Goal: Task Accomplishment & Management: Use online tool/utility

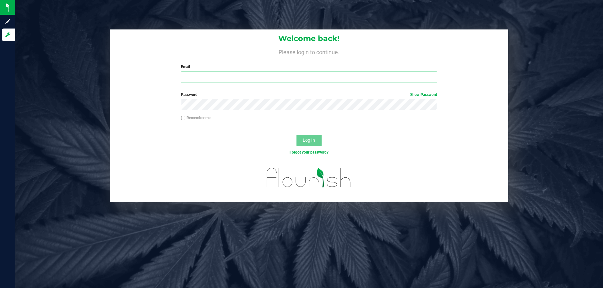
click at [231, 75] on input "Email" at bounding box center [309, 76] width 256 height 11
type input "[EMAIL_ADDRESS][DOMAIN_NAME]"
click at [296, 135] on button "Log In" at bounding box center [308, 140] width 25 height 11
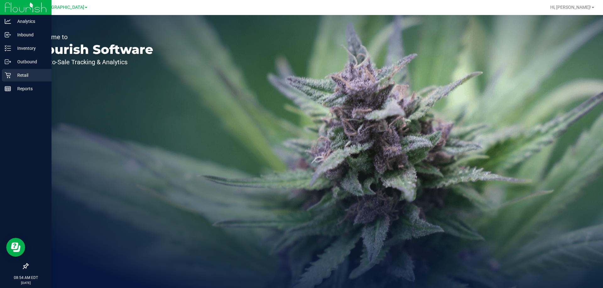
click at [13, 78] on p "Retail" at bounding box center [30, 76] width 38 height 8
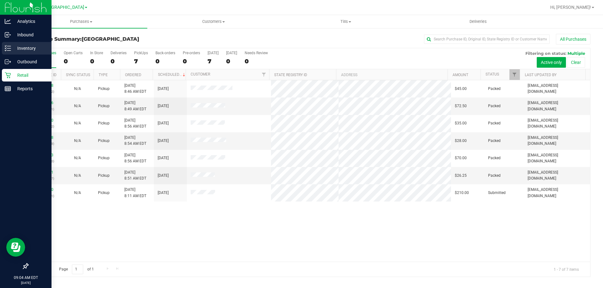
click at [21, 44] on div "Inventory" at bounding box center [27, 48] width 50 height 13
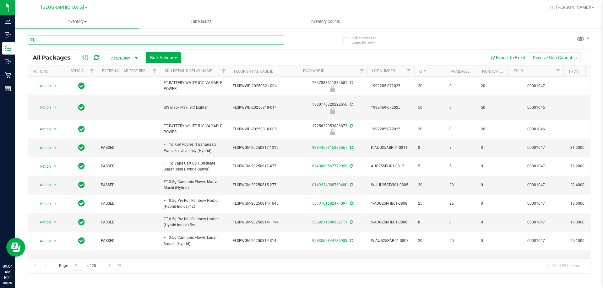
click at [87, 40] on input "text" at bounding box center [156, 39] width 256 height 9
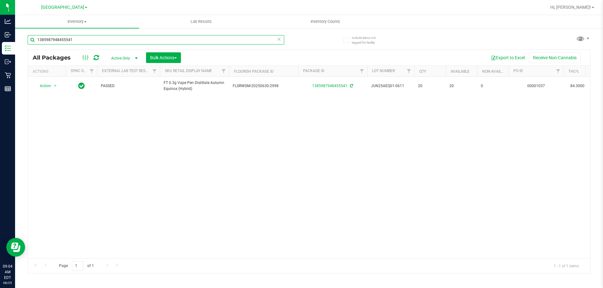
type input "1385987948455541"
click at [279, 40] on icon at bounding box center [279, 39] width 4 height 8
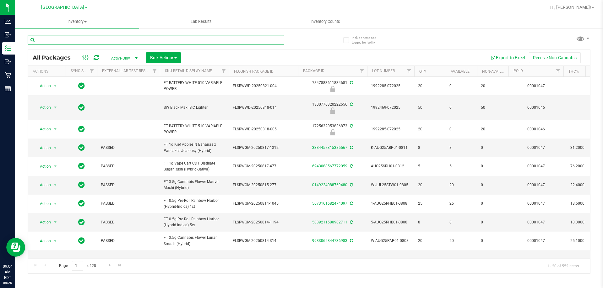
click at [180, 40] on input "text" at bounding box center [156, 39] width 256 height 9
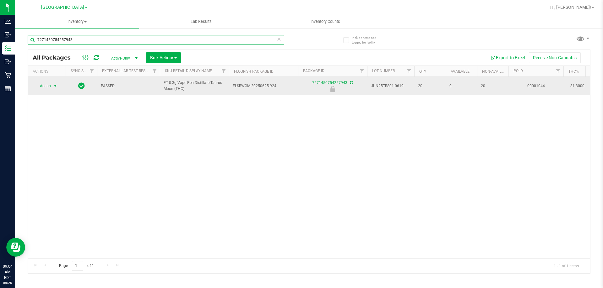
type input "7271450754257943"
click at [57, 87] on span "select" at bounding box center [55, 86] width 5 height 5
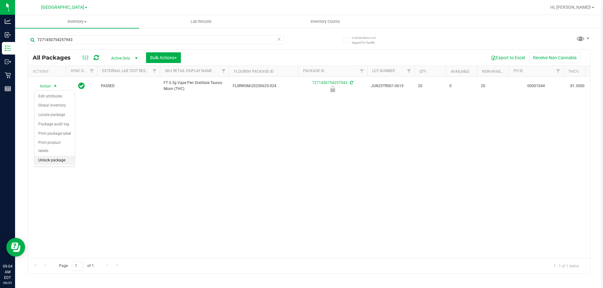
click at [68, 156] on li "Unlock package" at bounding box center [55, 160] width 40 height 9
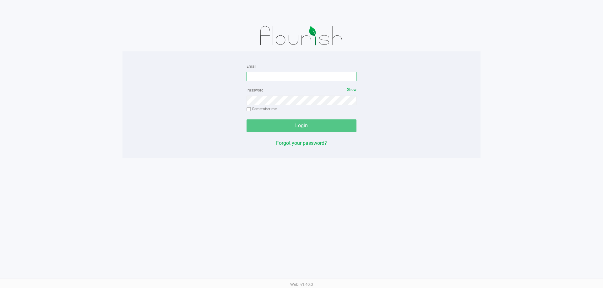
click at [294, 78] on input "Email" at bounding box center [301, 76] width 110 height 9
type input "[EMAIL_ADDRESS][DOMAIN_NAME]"
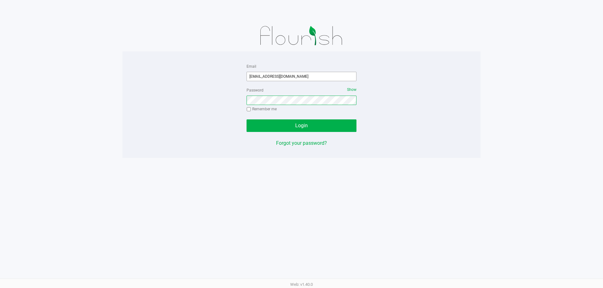
click at [246, 120] on button "Login" at bounding box center [301, 126] width 110 height 13
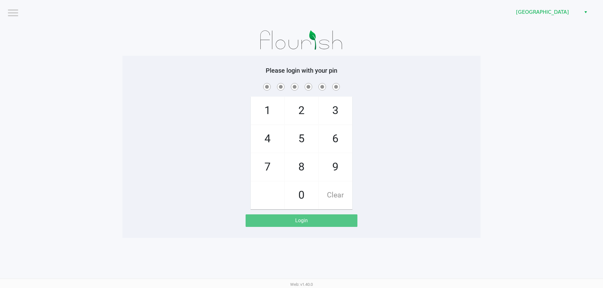
click at [419, 75] on div "Please login with your pin 1 4 7 2 5 8 0 3 6 9 Clear Login" at bounding box center [301, 147] width 358 height 160
checkbox input "true"
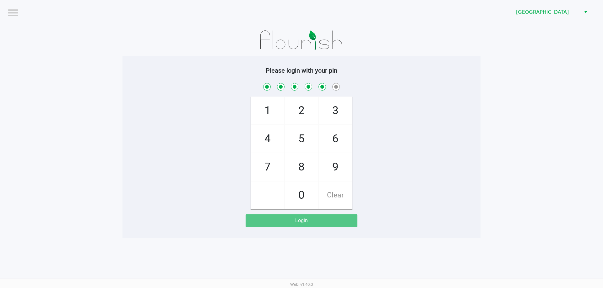
checkbox input "true"
